Goal: Task Accomplishment & Management: Use online tool/utility

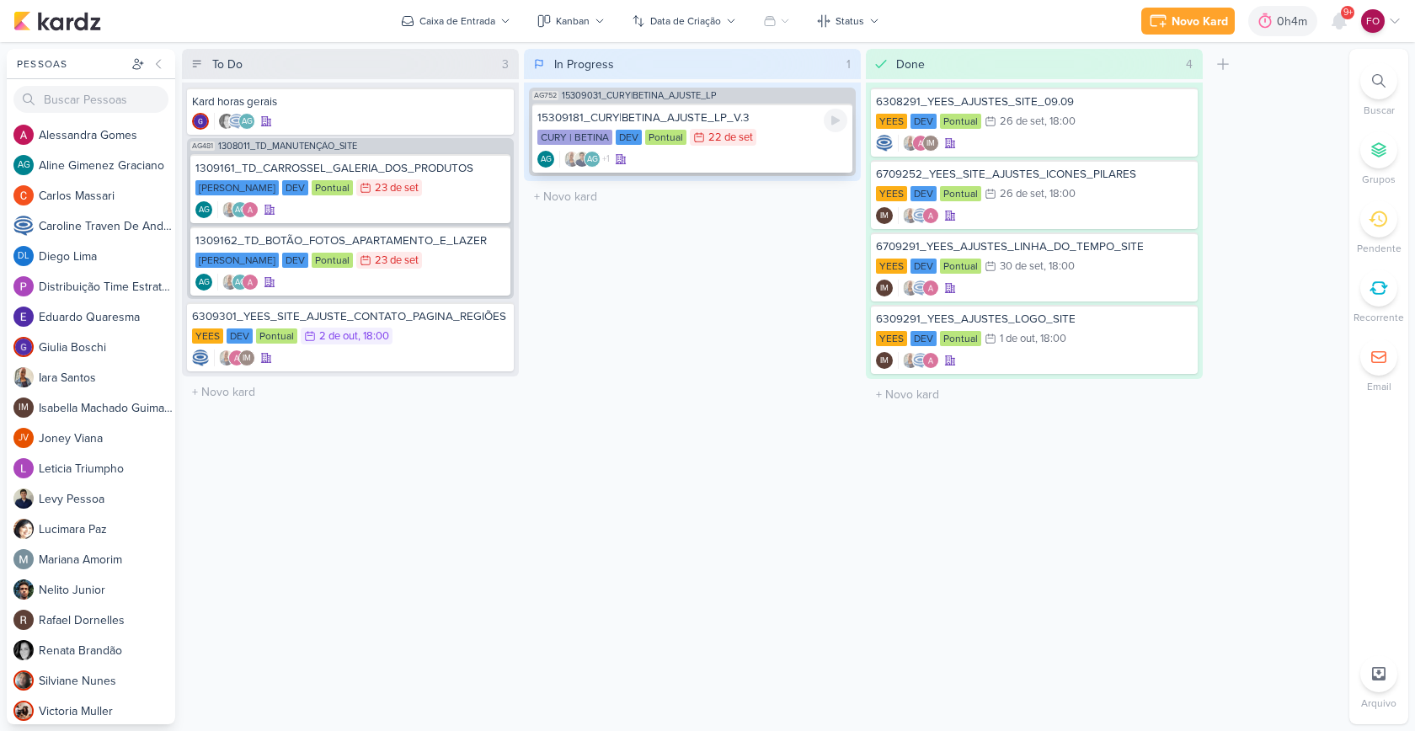
click at [792, 151] on div "AG +1 AG" at bounding box center [692, 159] width 310 height 17
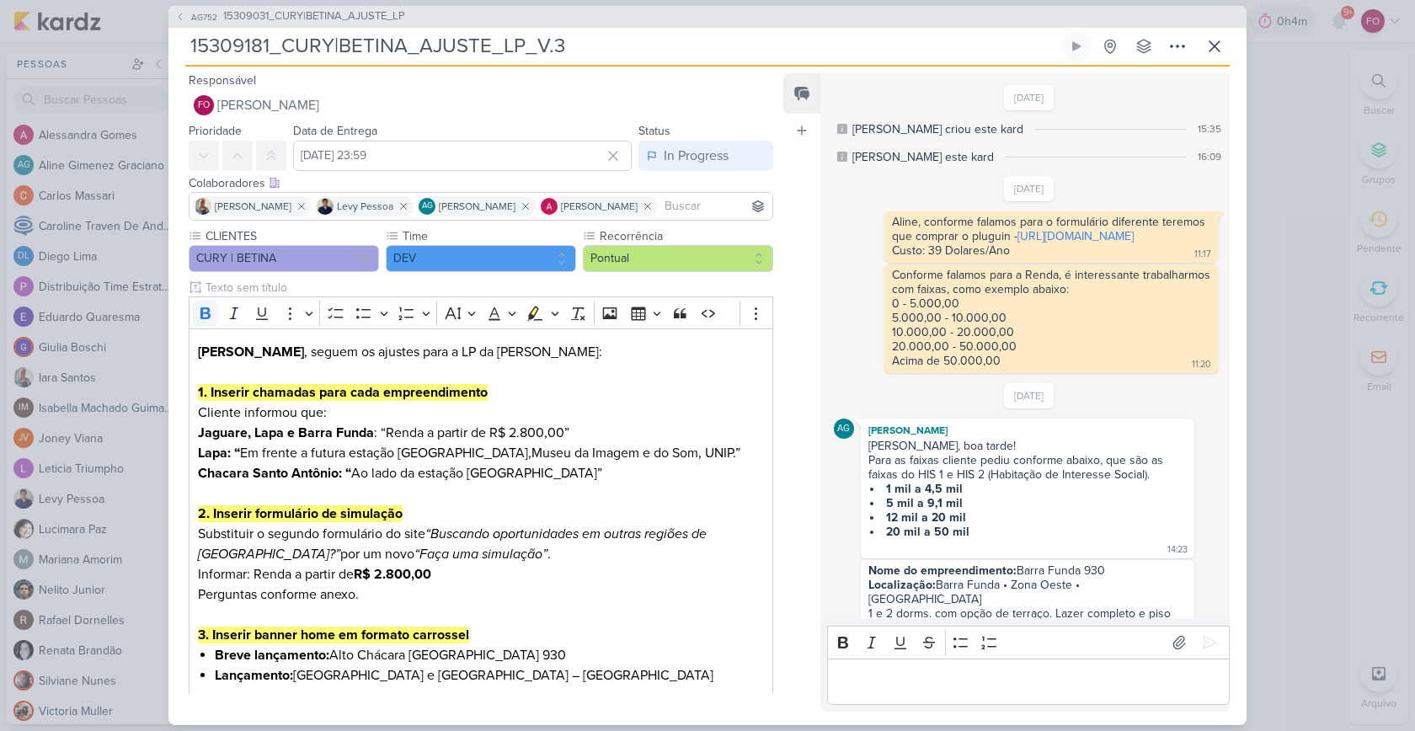
scroll to position [824, 0]
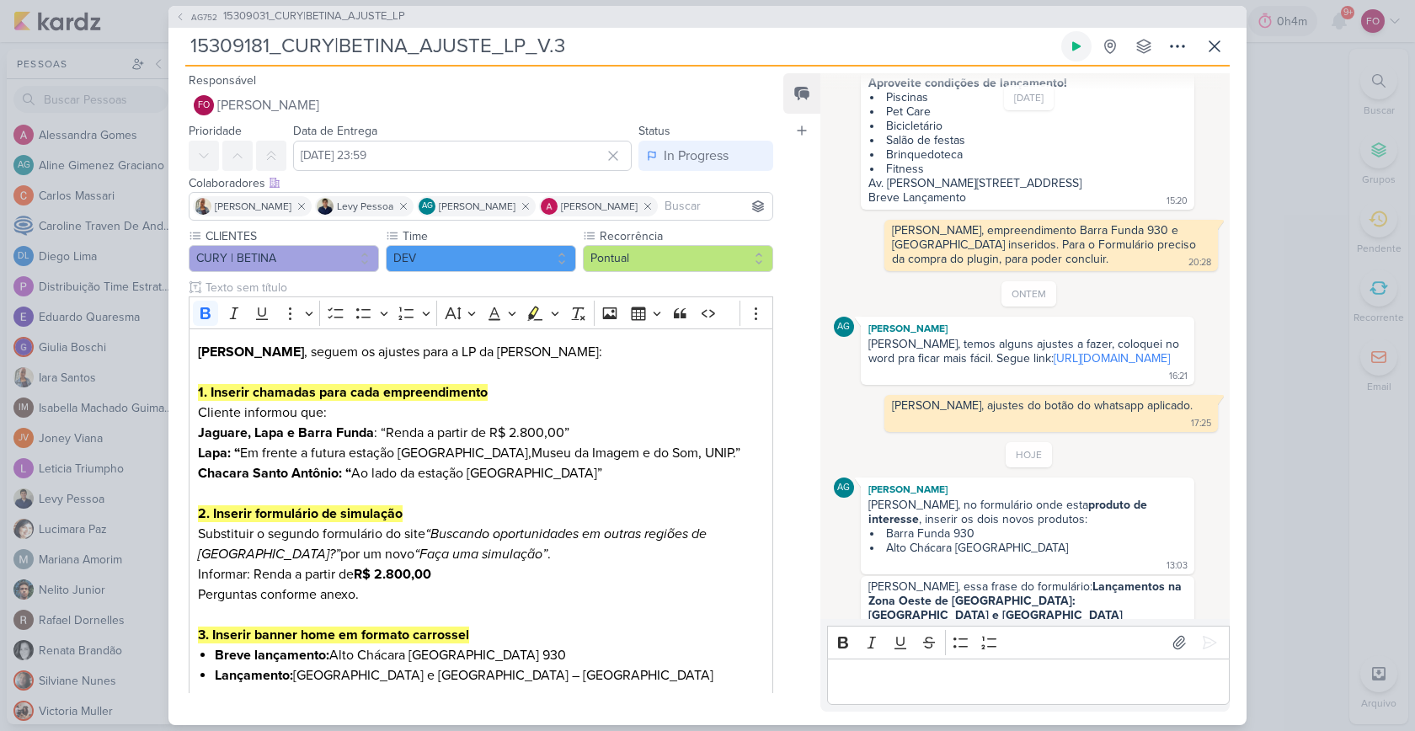
click at [1085, 47] on button at bounding box center [1076, 46] width 30 height 30
drag, startPoint x: 936, startPoint y: 588, endPoint x: 965, endPoint y: 601, distance: 32.4
click at [965, 622] on strong "Realize o sonho do seu imóvel na Zona Oeste e Sul de [GEOGRAPHIC_DATA]." at bounding box center [1026, 636] width 316 height 29
copy strong "Realize o sonho do seu imóvel na Zona Oeste e Sul de [GEOGRAPHIC_DATA]"
drag, startPoint x: 885, startPoint y: 504, endPoint x: 1040, endPoint y: 520, distance: 155.8
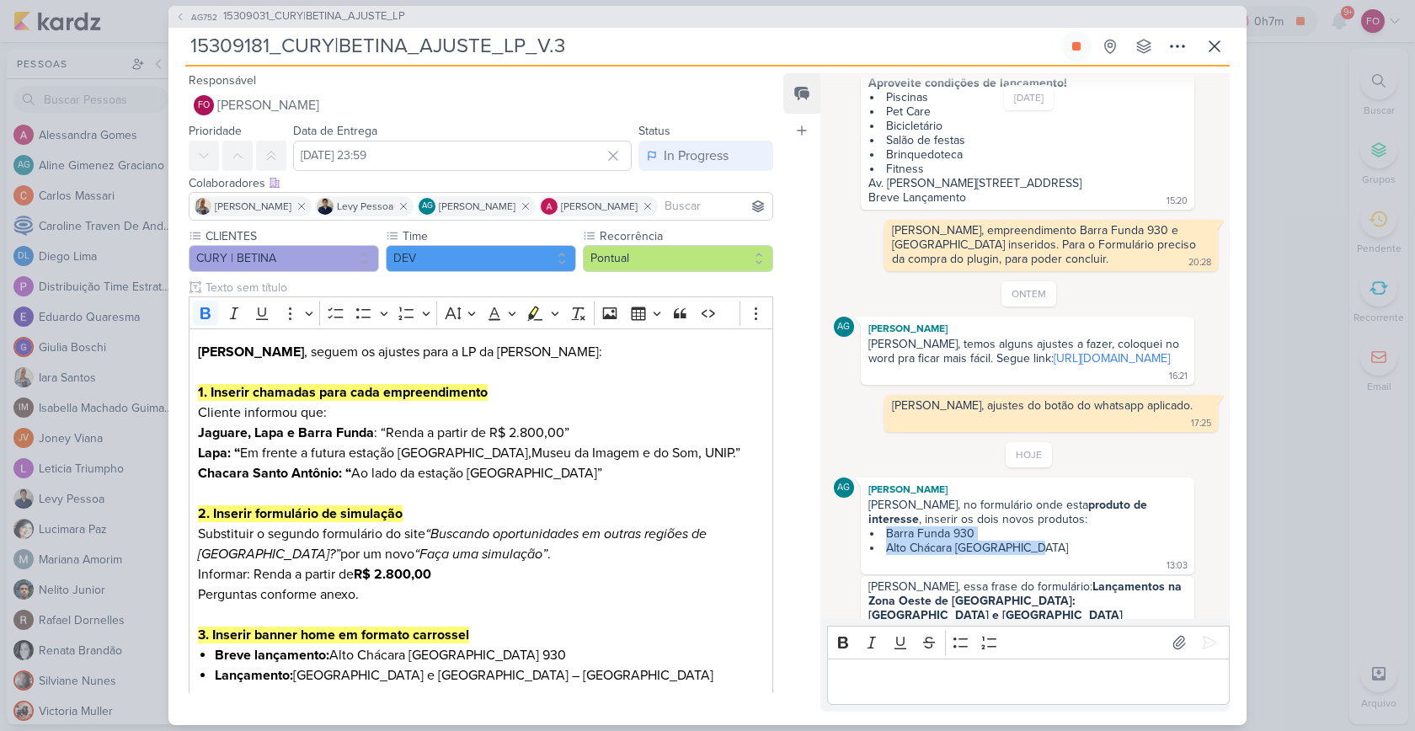
click at [1040, 526] on ul "Barra Funda 930 [GEOGRAPHIC_DATA]" at bounding box center [1027, 540] width 318 height 29
copy ul "Barra Funda 930 [GEOGRAPHIC_DATA]"
click at [1079, 50] on icon at bounding box center [1076, 46] width 8 height 8
click at [914, 685] on p "Editor editing area: main" at bounding box center [1028, 681] width 385 height 20
click at [1204, 638] on icon at bounding box center [1209, 642] width 17 height 17
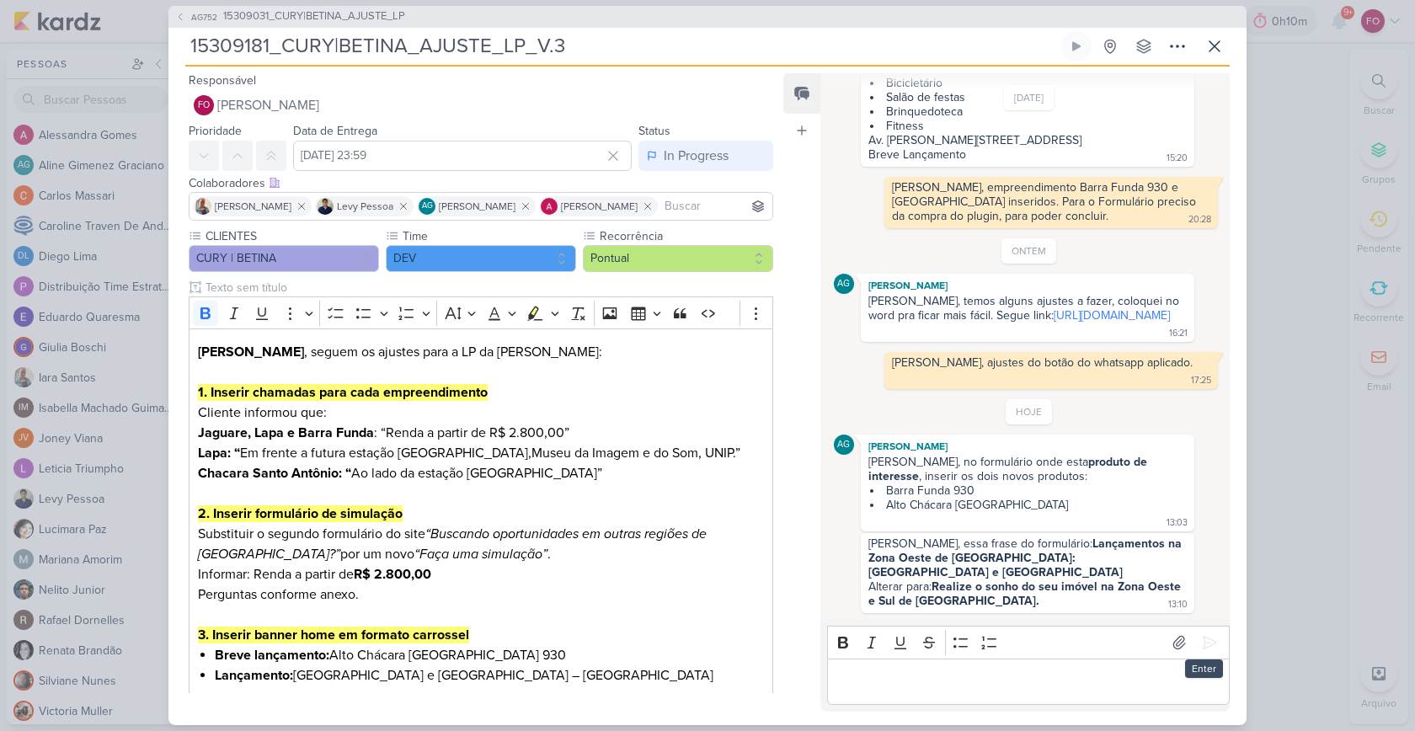
scroll to position [871, 0]
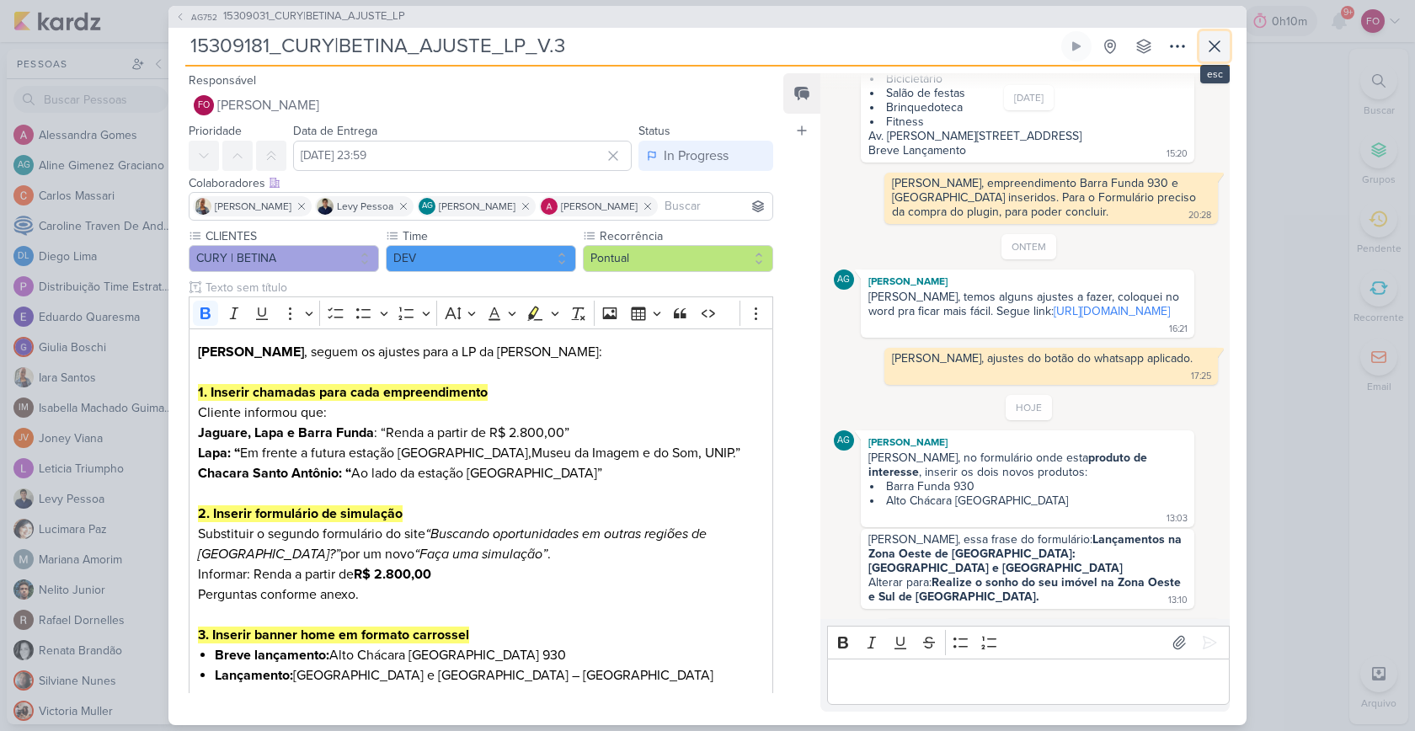
click at [1219, 44] on icon at bounding box center [1214, 46] width 20 height 20
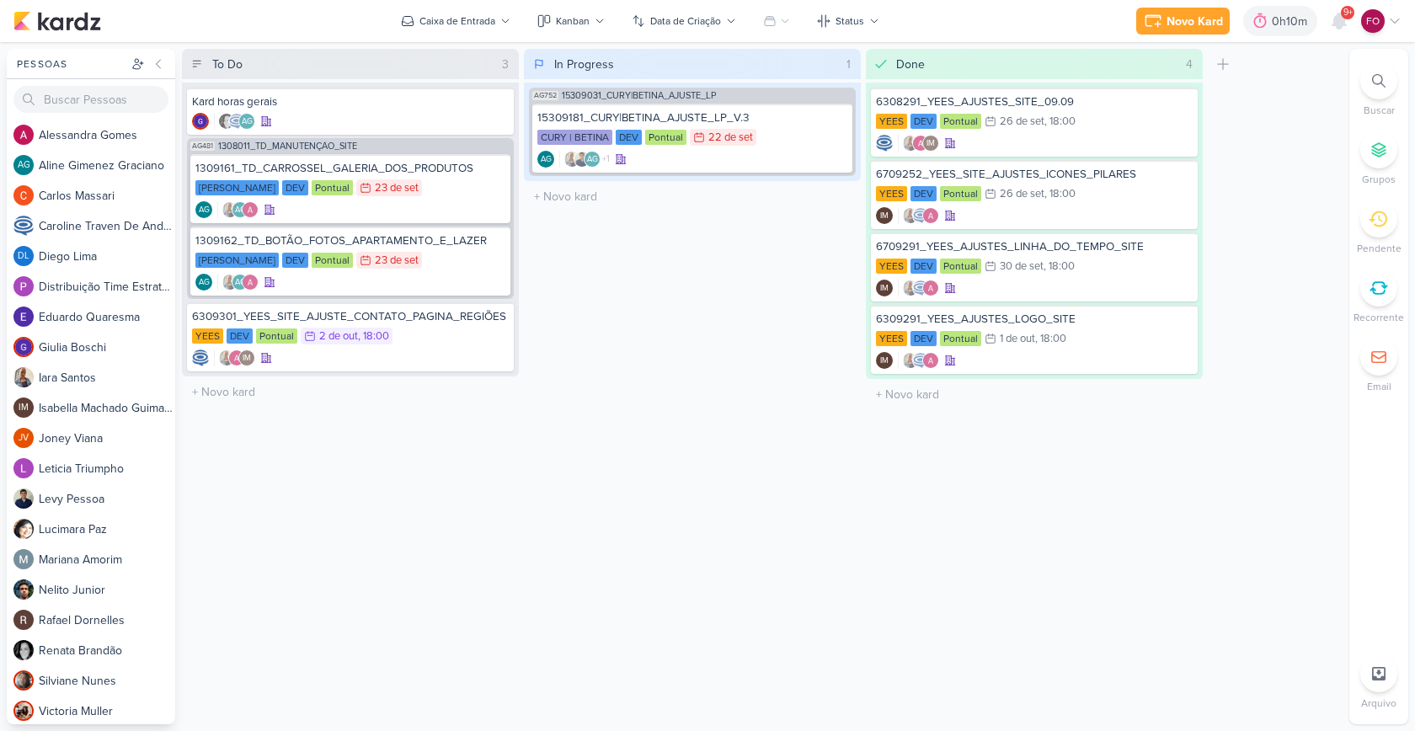
click at [729, 290] on div "In Progress 1 Mover Para Esquerda Mover Para Direita [GEOGRAPHIC_DATA] AG752 15…" at bounding box center [692, 386] width 337 height 675
click at [932, 546] on div "Done 4 Mover Para Esquerda Mover Para Direita [GEOGRAPHIC_DATA] 6308291_YEES_AJ…" at bounding box center [1034, 386] width 337 height 675
